Goal: Register for event/course

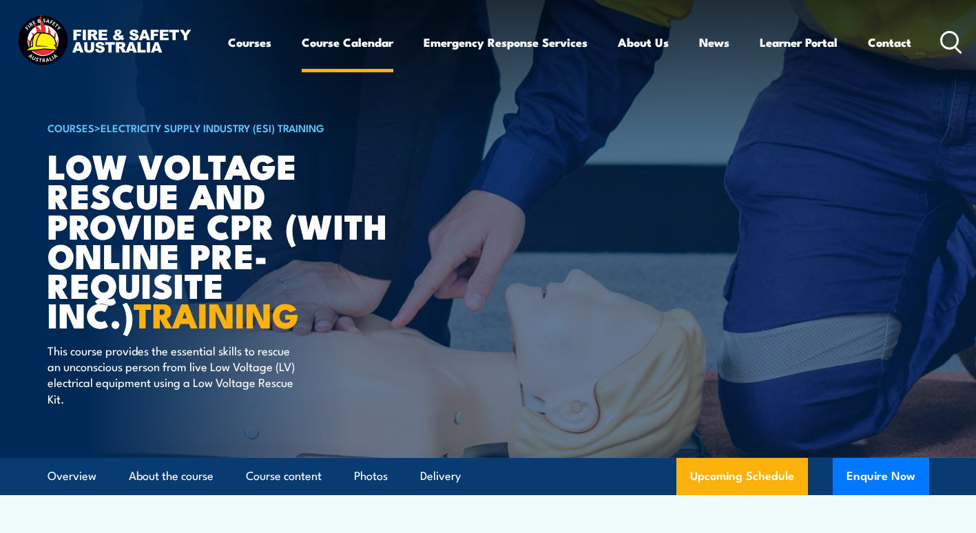
click at [361, 45] on link "Course Calendar" at bounding box center [348, 42] width 92 height 36
click at [744, 470] on link "Upcoming Schedule" at bounding box center [742, 476] width 132 height 37
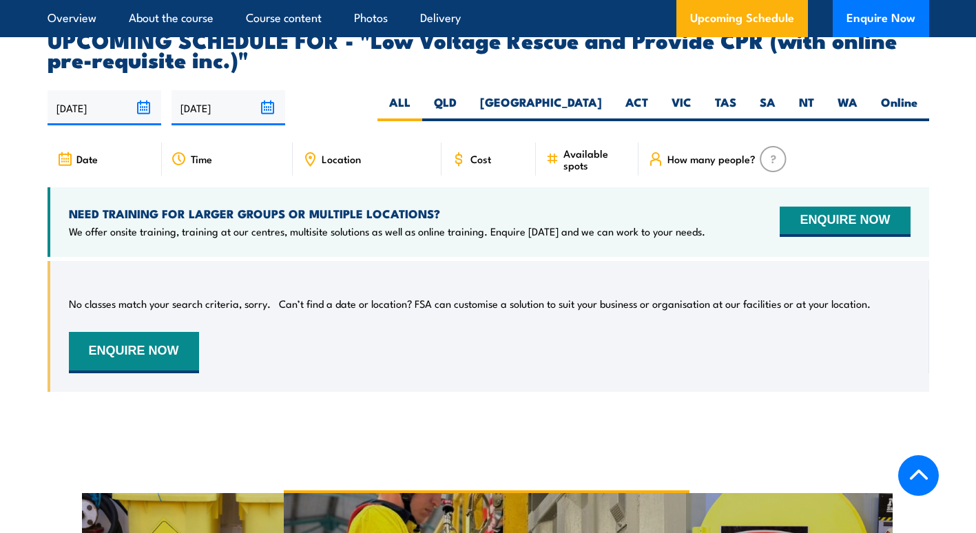
scroll to position [1996, 0]
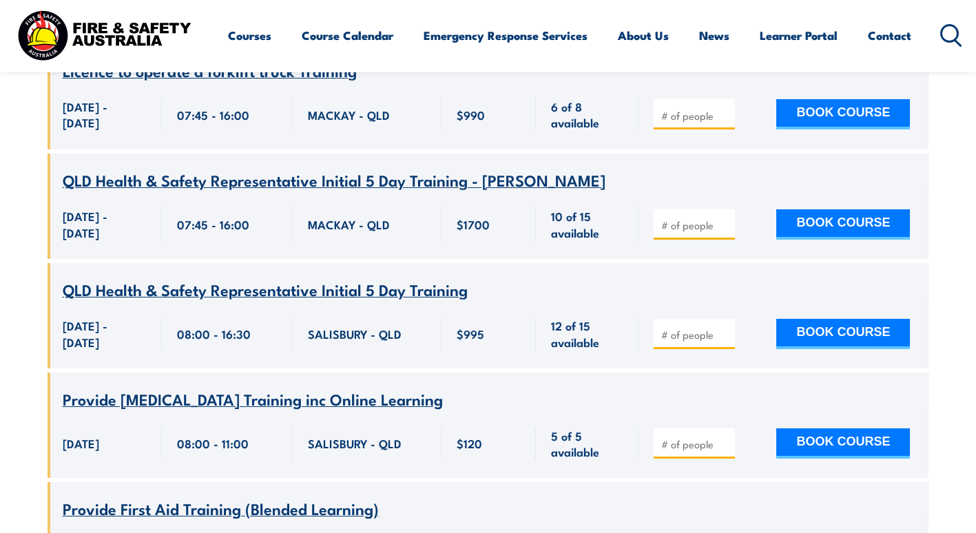
scroll to position [5164, 0]
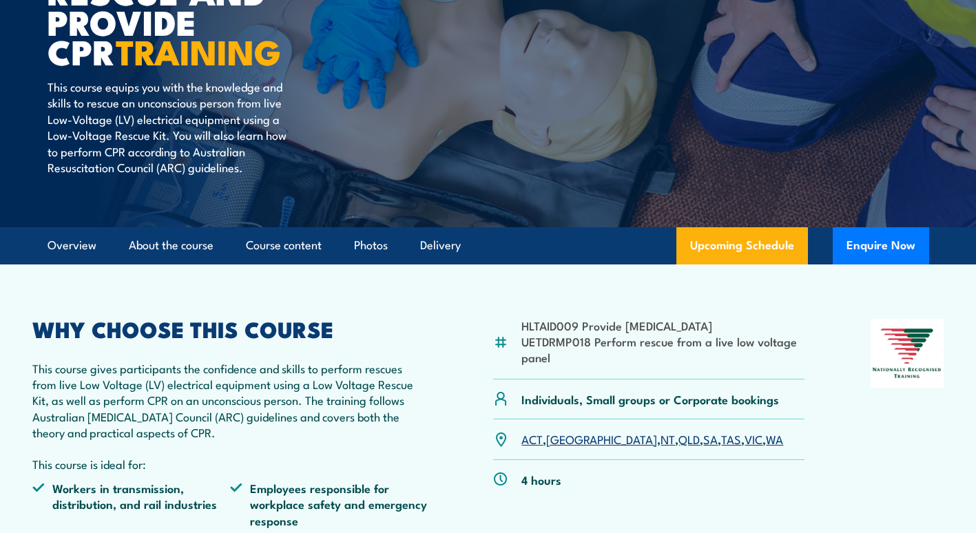
scroll to position [275, 0]
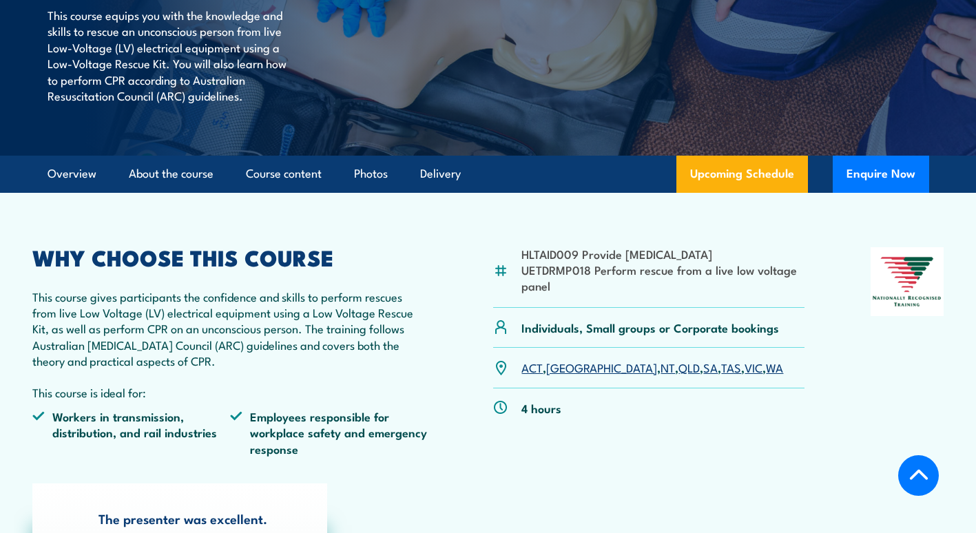
click at [660, 366] on link "NT" at bounding box center [667, 367] width 14 height 17
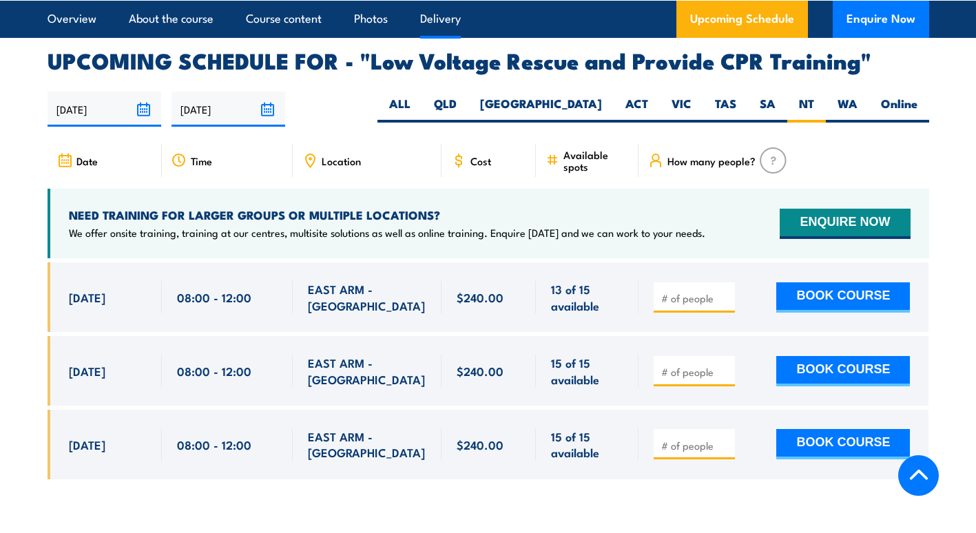
scroll to position [2375, 0]
